Goal: Transaction & Acquisition: Purchase product/service

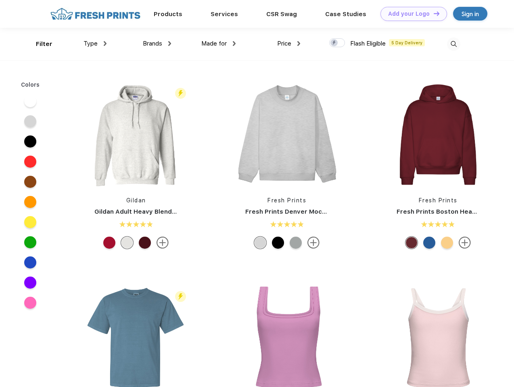
click at [411, 14] on link "Add your Logo Design Tool" at bounding box center [413, 14] width 67 height 14
click at [0, 0] on div "Design Tool" at bounding box center [0, 0] width 0 height 0
click at [433, 13] on link "Add your Logo Design Tool" at bounding box center [413, 14] width 67 height 14
click at [39, 44] on div "Filter" at bounding box center [44, 44] width 17 height 9
click at [95, 44] on span "Type" at bounding box center [91, 43] width 14 height 7
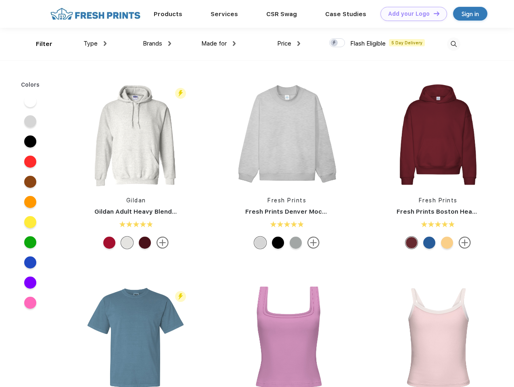
click at [157, 44] on span "Brands" at bounding box center [152, 43] width 19 height 7
click at [219, 44] on span "Made for" at bounding box center [213, 43] width 25 height 7
click at [289, 44] on span "Price" at bounding box center [284, 43] width 14 height 7
click at [337, 43] on div at bounding box center [337, 42] width 16 height 9
click at [334, 43] on input "checkbox" at bounding box center [331, 40] width 5 height 5
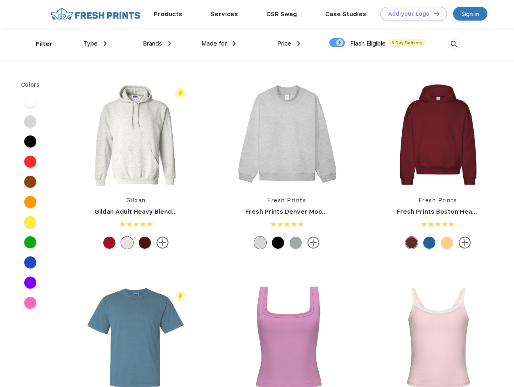
click at [453, 44] on img at bounding box center [453, 44] width 13 height 13
